Goal: Find specific page/section: Find specific page/section

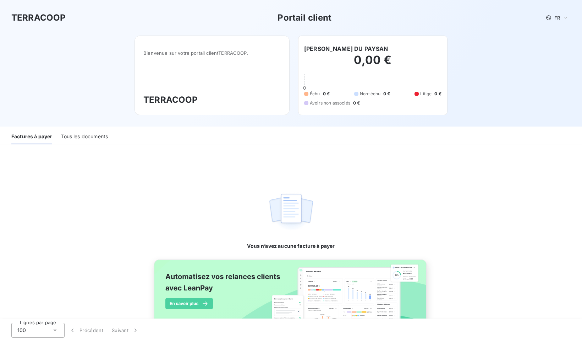
click at [89, 139] on div "Tous les documents" at bounding box center [84, 136] width 47 height 15
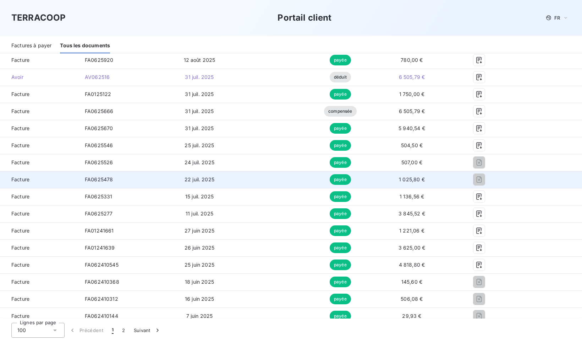
scroll to position [169, 0]
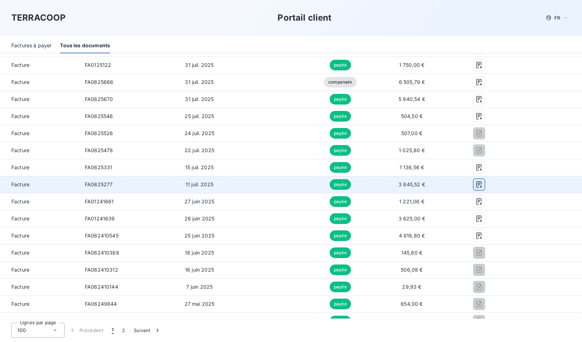
click at [483, 185] on icon "button" at bounding box center [479, 184] width 7 height 7
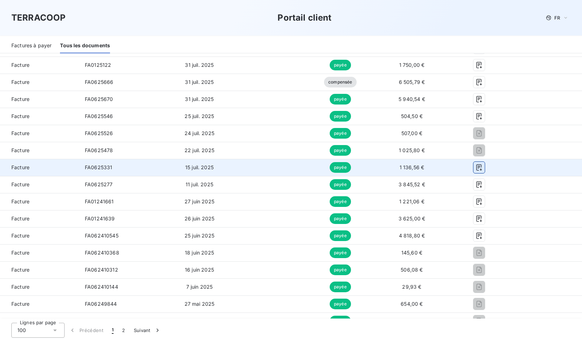
click at [483, 167] on icon "button" at bounding box center [479, 167] width 7 height 7
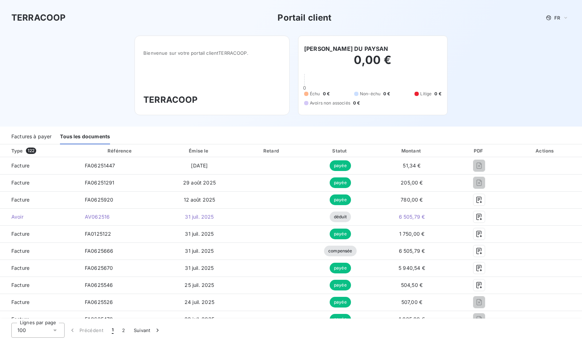
scroll to position [0, 0]
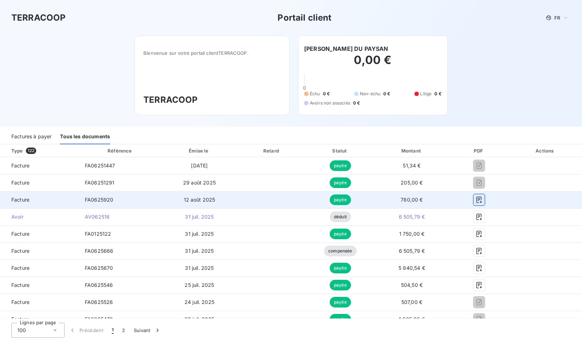
click at [483, 200] on icon "button" at bounding box center [479, 199] width 7 height 7
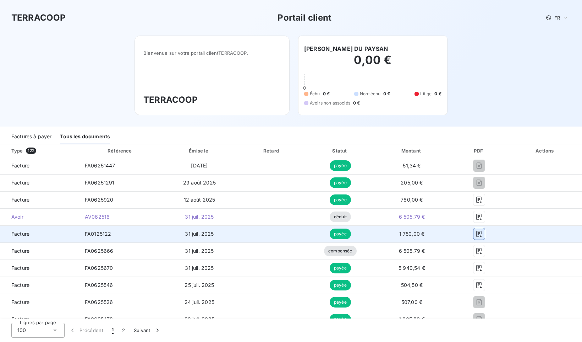
click at [483, 235] on icon "button" at bounding box center [479, 233] width 7 height 7
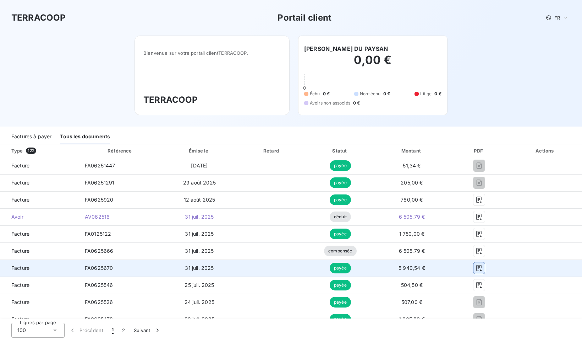
click at [483, 269] on icon "button" at bounding box center [479, 267] width 7 height 7
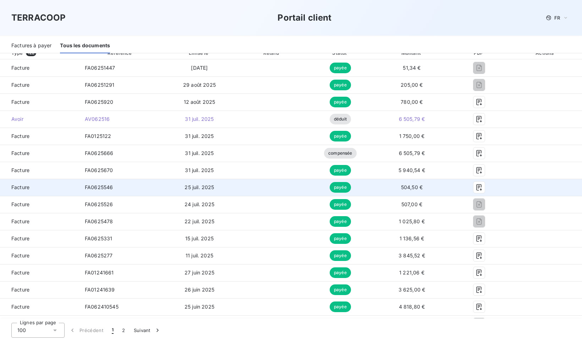
scroll to position [115, 0]
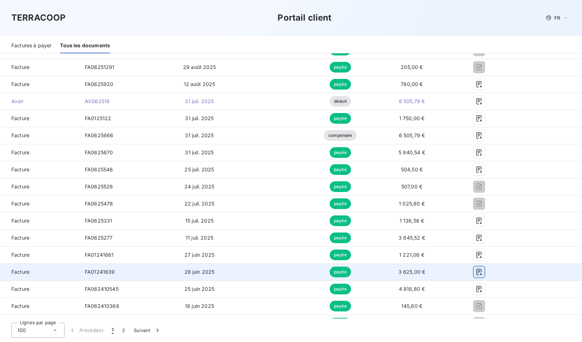
click at [483, 272] on icon "button" at bounding box center [479, 271] width 7 height 7
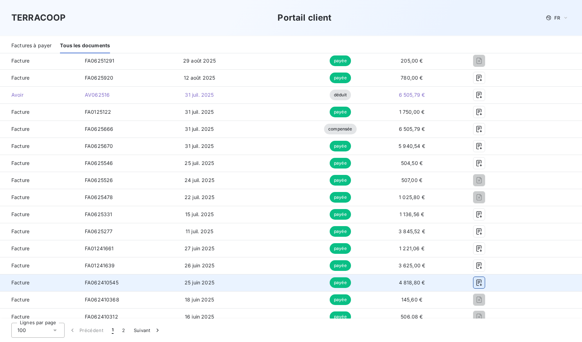
scroll to position [121, 0]
click at [483, 284] on icon "button" at bounding box center [479, 282] width 7 height 7
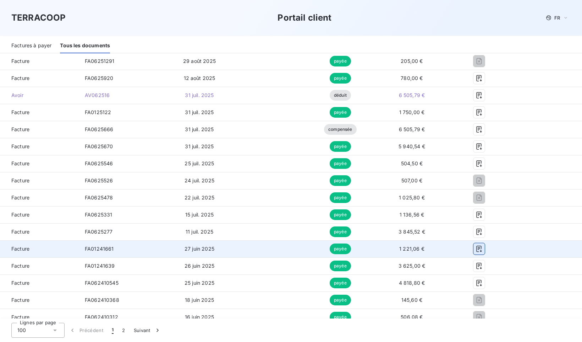
click at [483, 249] on icon "button" at bounding box center [479, 248] width 7 height 7
drag, startPoint x: 581, startPoint y: 319, endPoint x: 502, endPoint y: 247, distance: 106.9
click at [482, 248] on icon "button" at bounding box center [479, 248] width 5 height 6
click at [483, 247] on icon "button" at bounding box center [479, 248] width 7 height 7
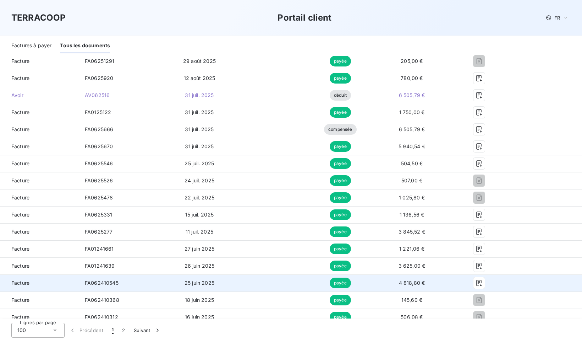
click at [553, 255] on td at bounding box center [545, 248] width 73 height 17
